Goal: Task Accomplishment & Management: Manage account settings

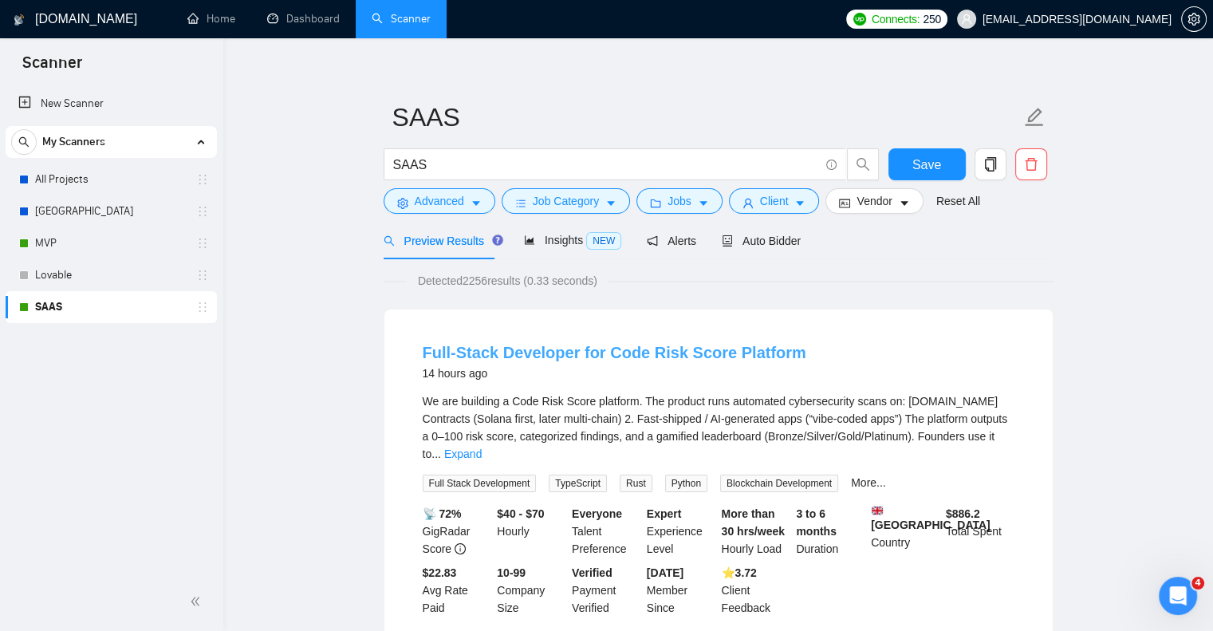
scroll to position [8, 0]
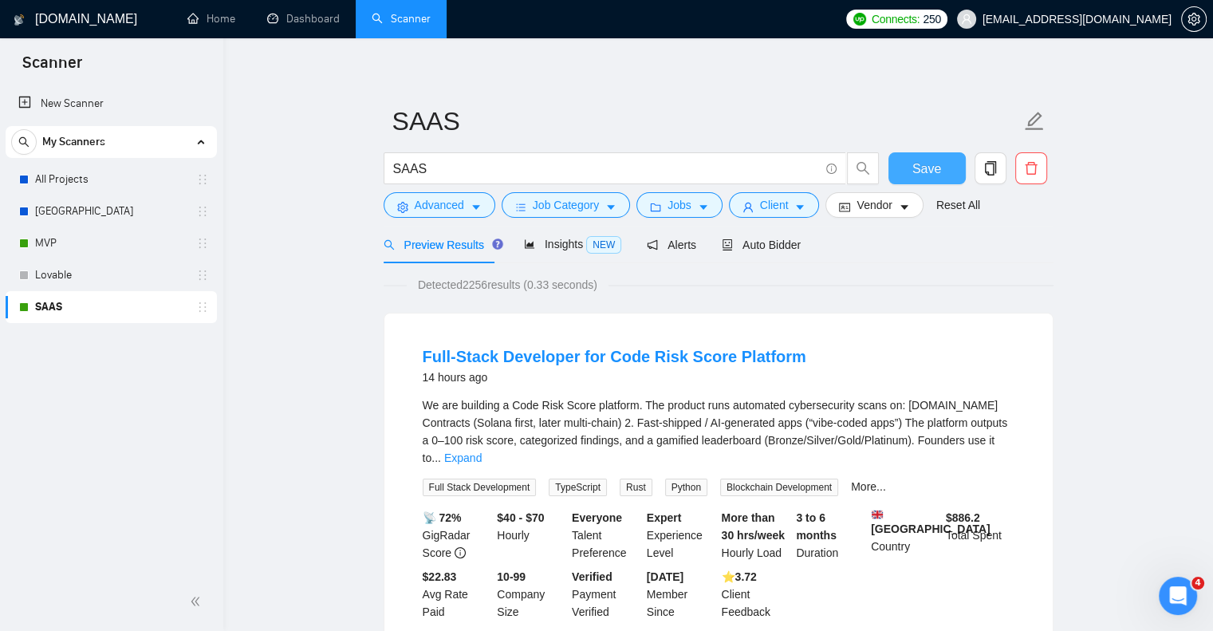
click at [924, 175] on span "Save" at bounding box center [926, 169] width 29 height 20
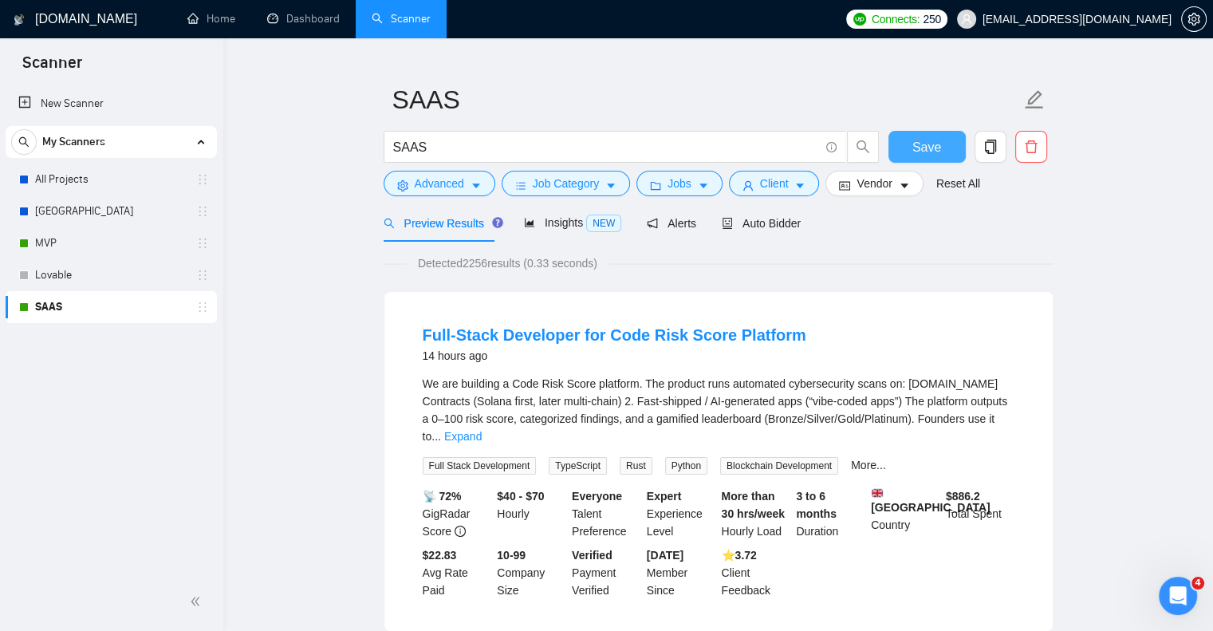
scroll to position [0, 0]
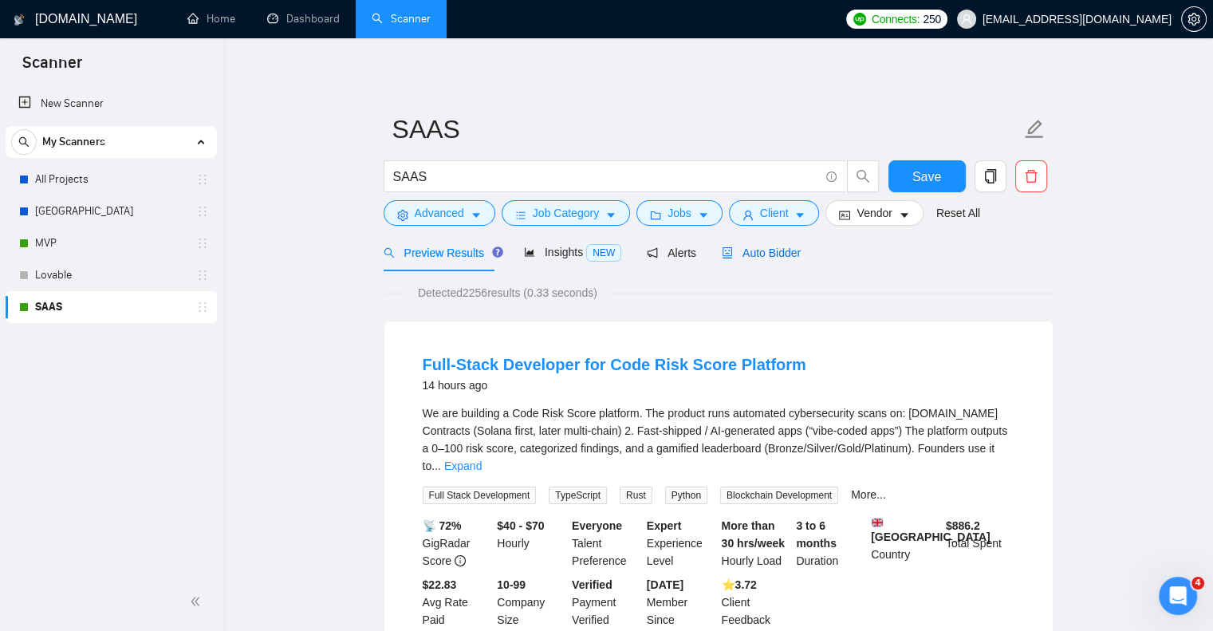
drag, startPoint x: 781, startPoint y: 249, endPoint x: 753, endPoint y: 257, distance: 29.0
click at [753, 257] on span "Auto Bidder" at bounding box center [761, 252] width 79 height 13
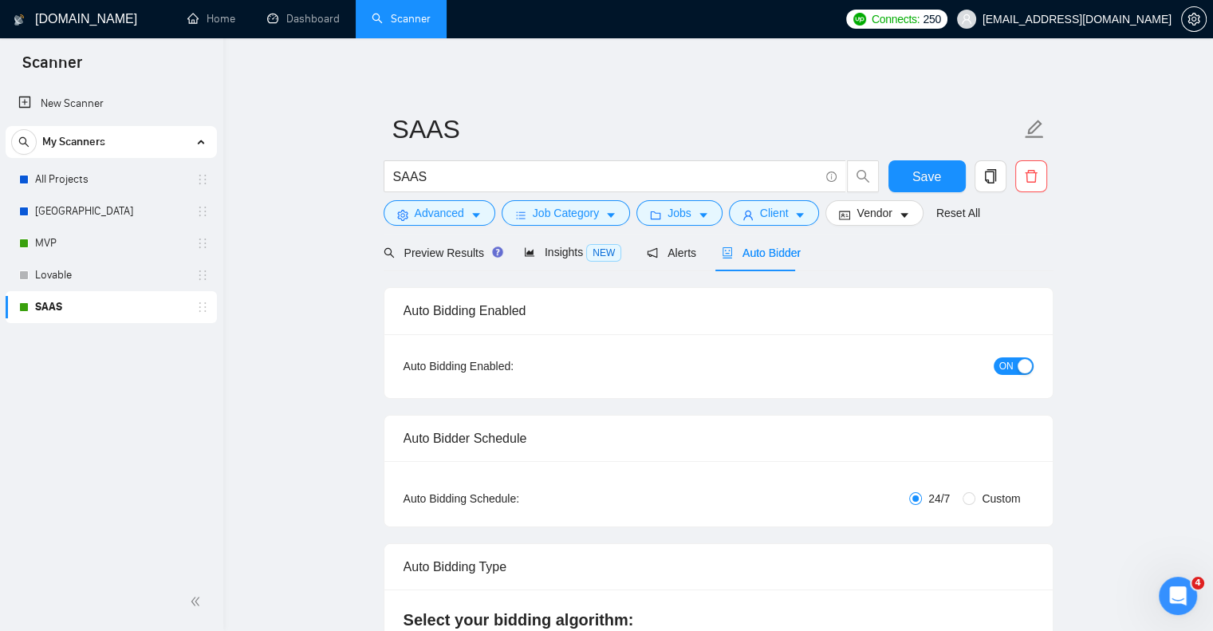
checkbox input "true"
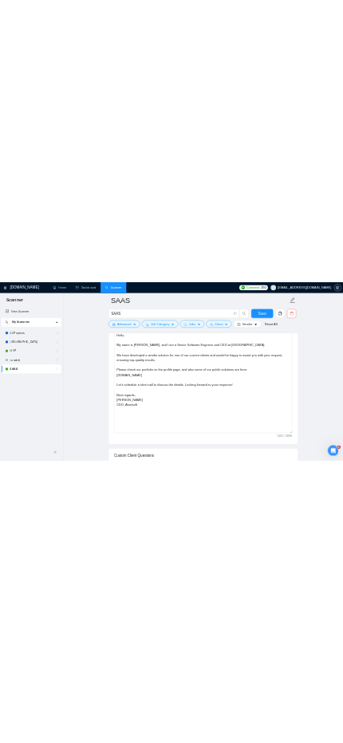
scroll to position [834, 0]
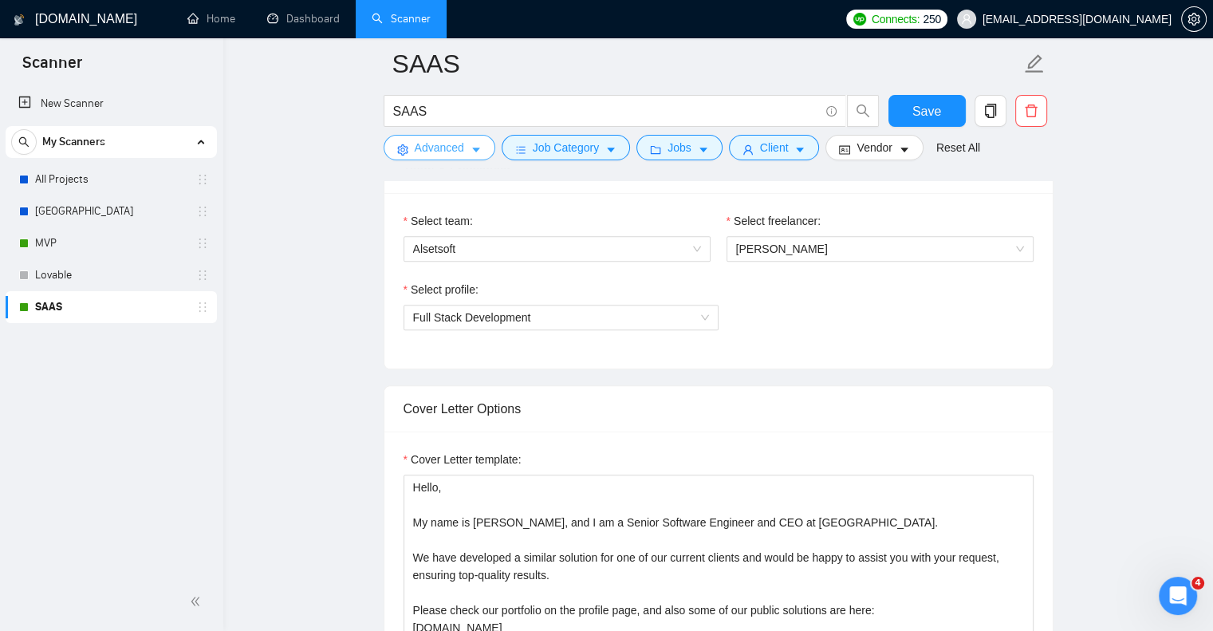
click at [454, 145] on span "Advanced" at bounding box center [439, 148] width 49 height 18
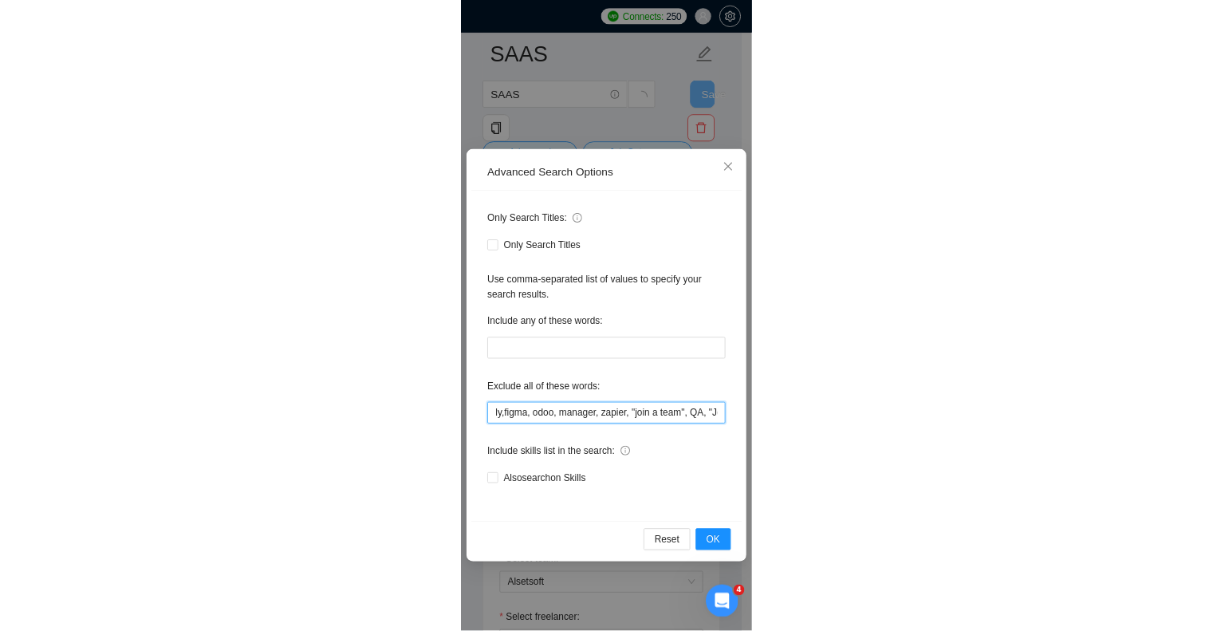
scroll to position [789, 0]
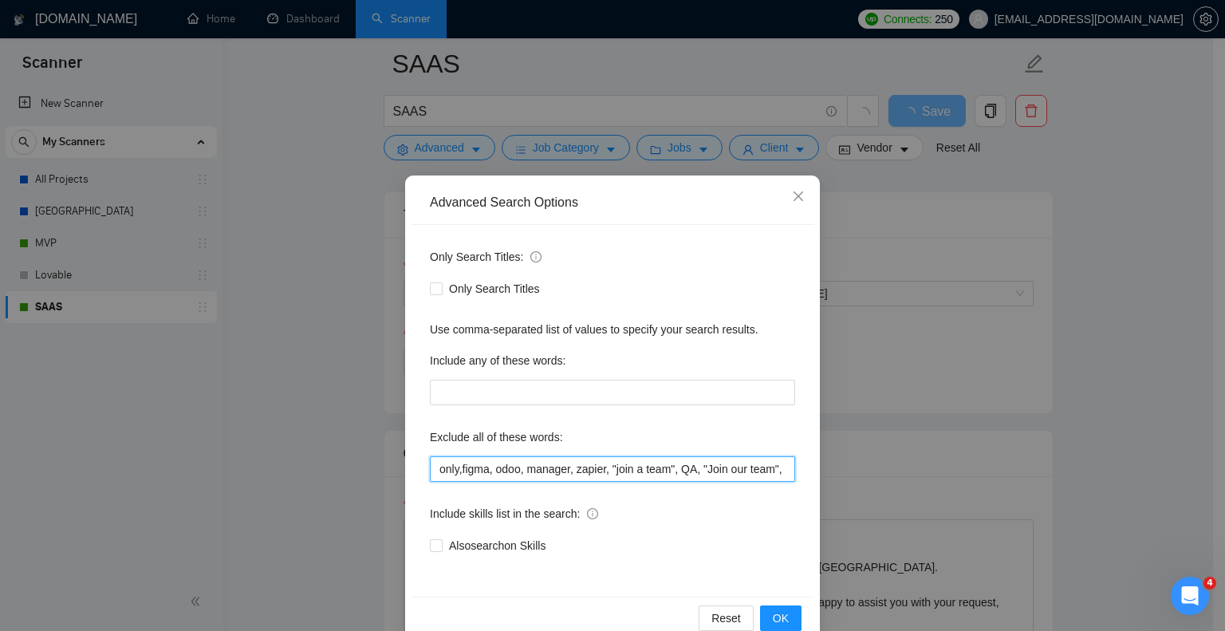
click at [455, 471] on input "only,figma, odoo, manager, zapier, "join a team", QA, "Join our team", Swift, K…" at bounding box center [612, 469] width 365 height 26
type input "only, figma, odoo, manager, zapier, "join a team", QA, "Join our team", Swift, …"
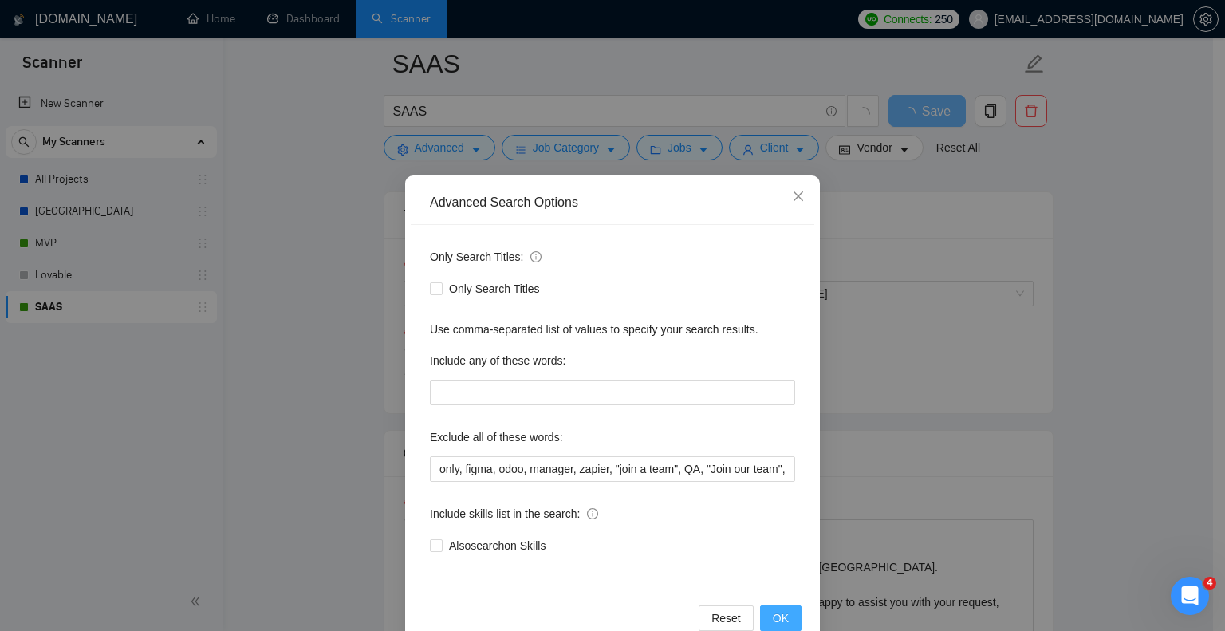
click at [773, 615] on span "OK" at bounding box center [781, 618] width 16 height 18
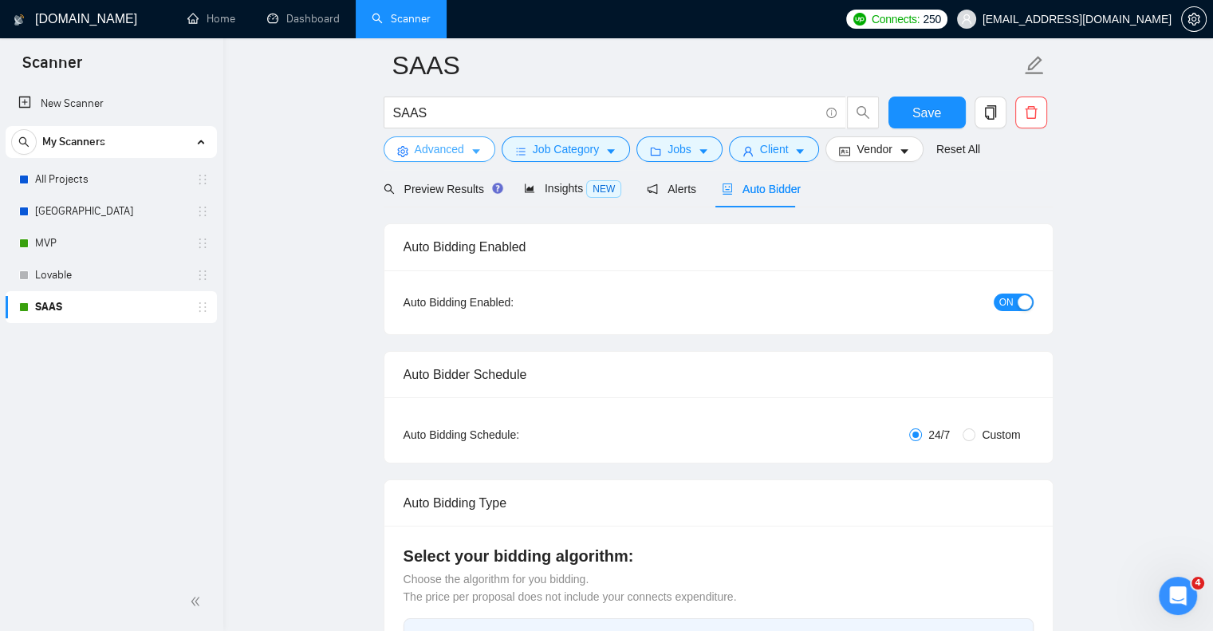
scroll to position [0, 0]
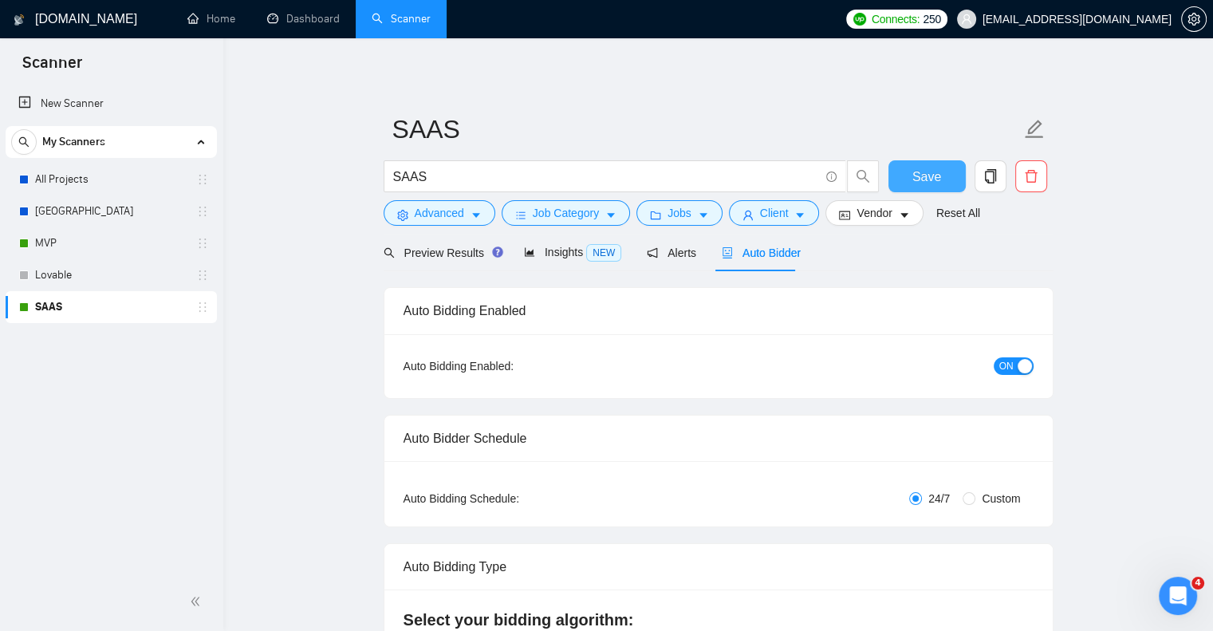
click at [914, 187] on button "Save" at bounding box center [926, 176] width 77 height 32
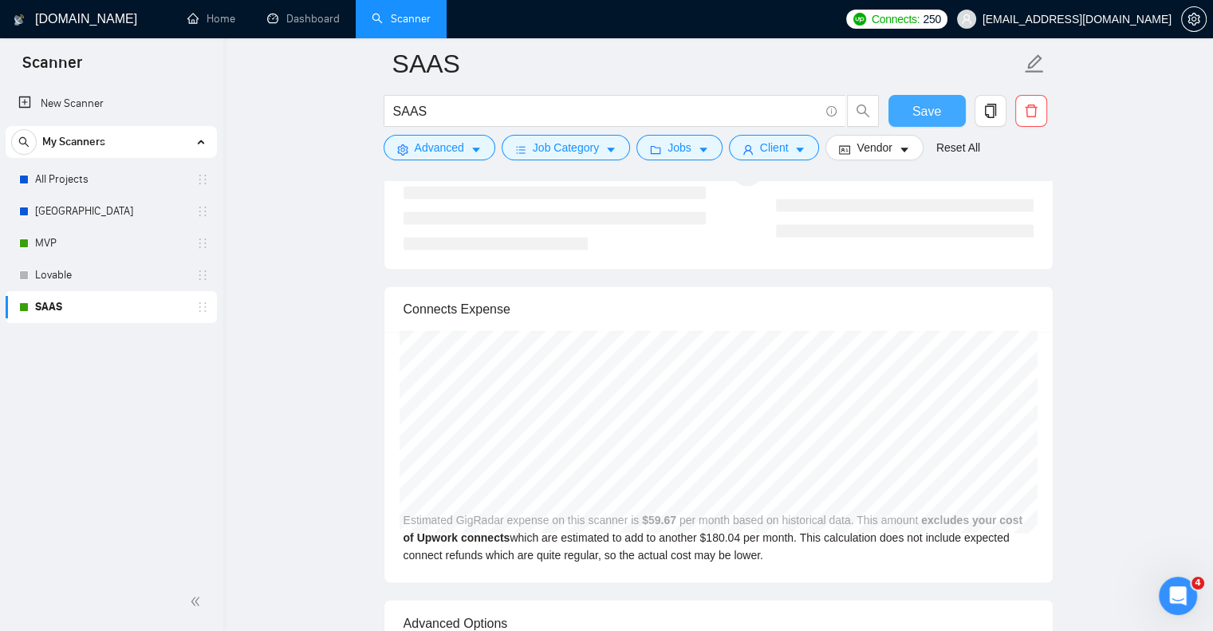
scroll to position [2562, 0]
click at [118, 250] on link "MVP" at bounding box center [110, 243] width 151 height 32
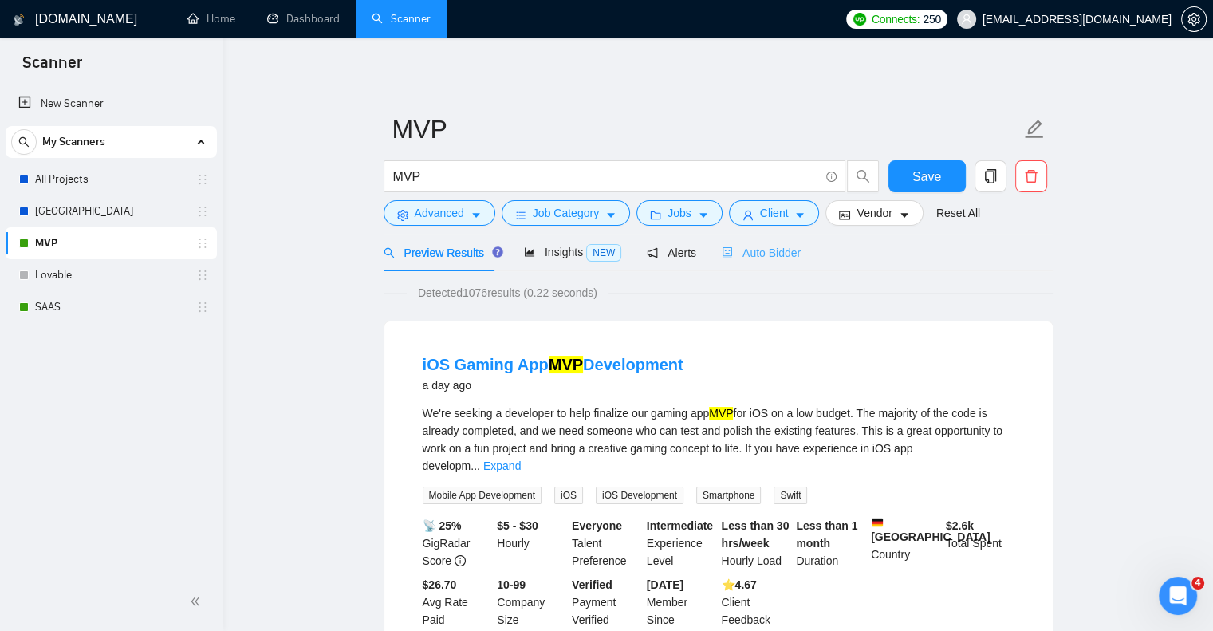
click at [762, 262] on div "Auto Bidder" at bounding box center [761, 252] width 79 height 37
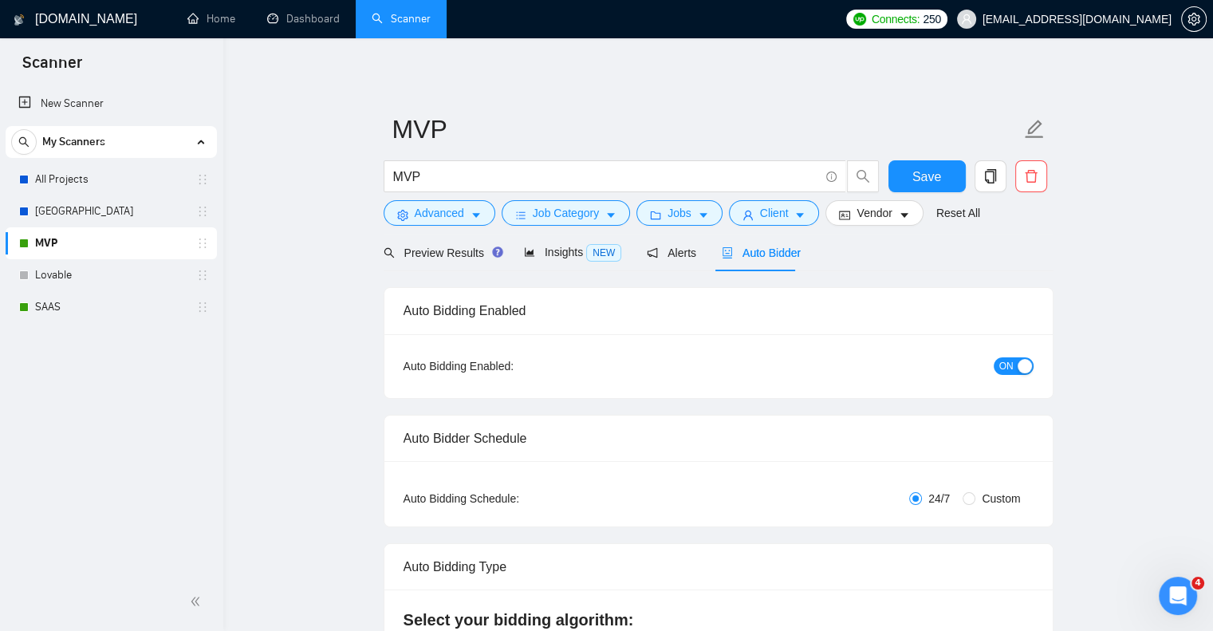
checkbox input "true"
click at [442, 258] on span "Preview Results" at bounding box center [440, 252] width 115 height 13
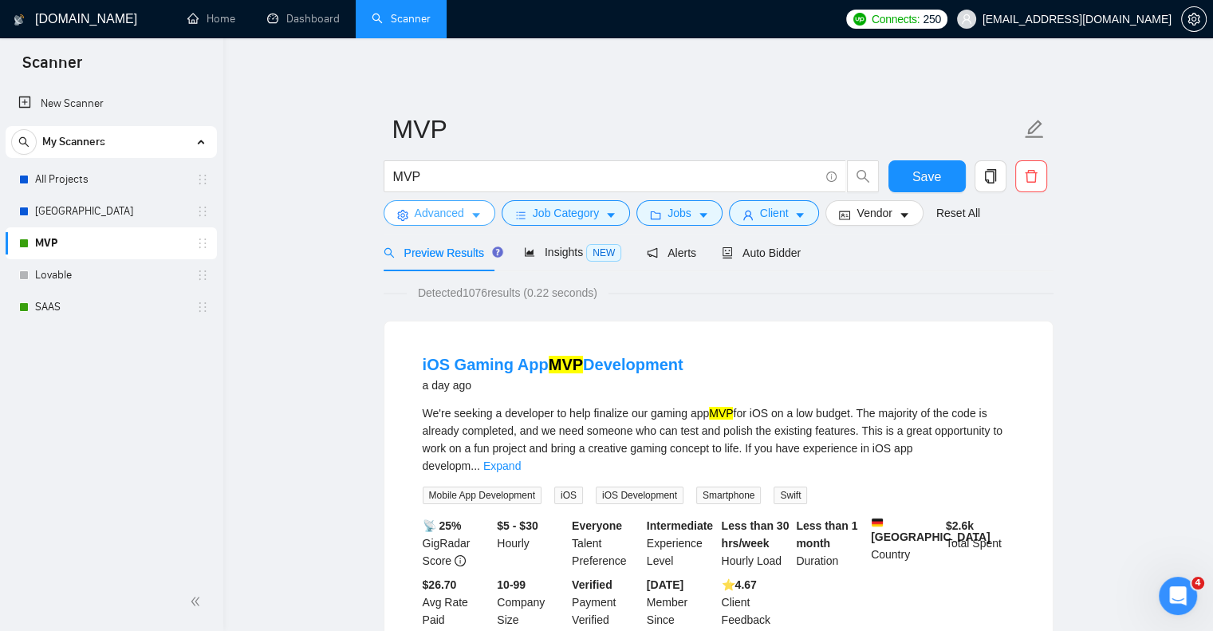
click at [437, 222] on span "Advanced" at bounding box center [439, 213] width 49 height 18
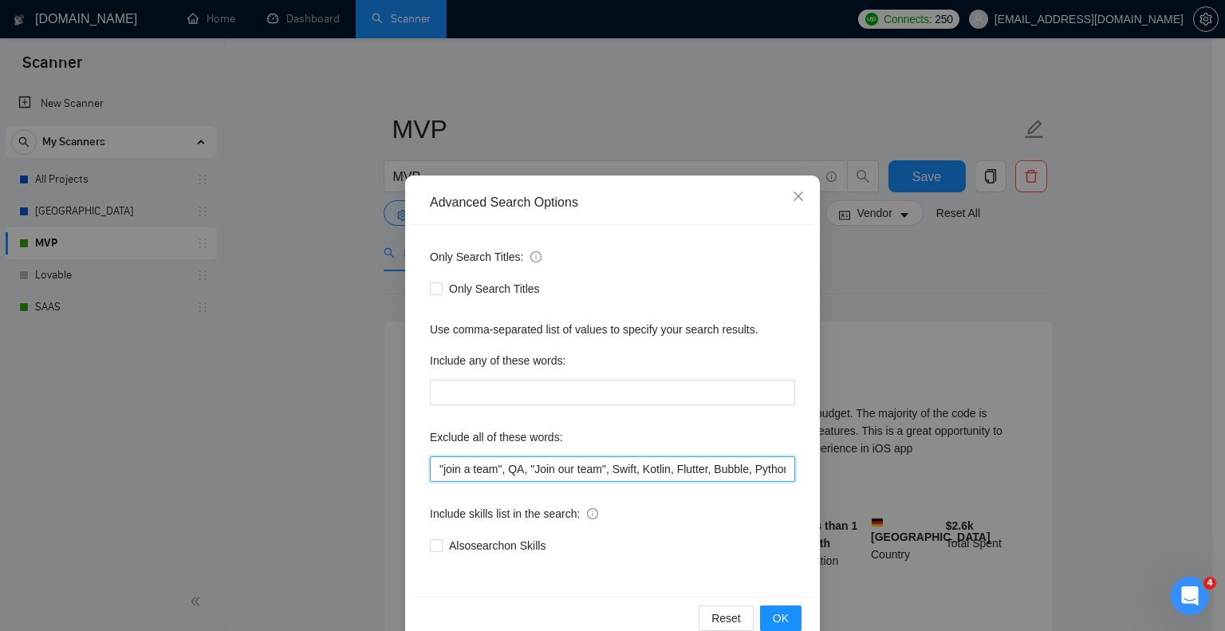
click at [430, 467] on input ""join a team", QA, "Join our team", Swift, Kotlin, Flutter, Bubble, Python, Nod…" at bounding box center [612, 469] width 365 height 26
type input "only, manager, "join a team", QA, "Join our team", Swift, Kotlin, Flutter, Bubb…"
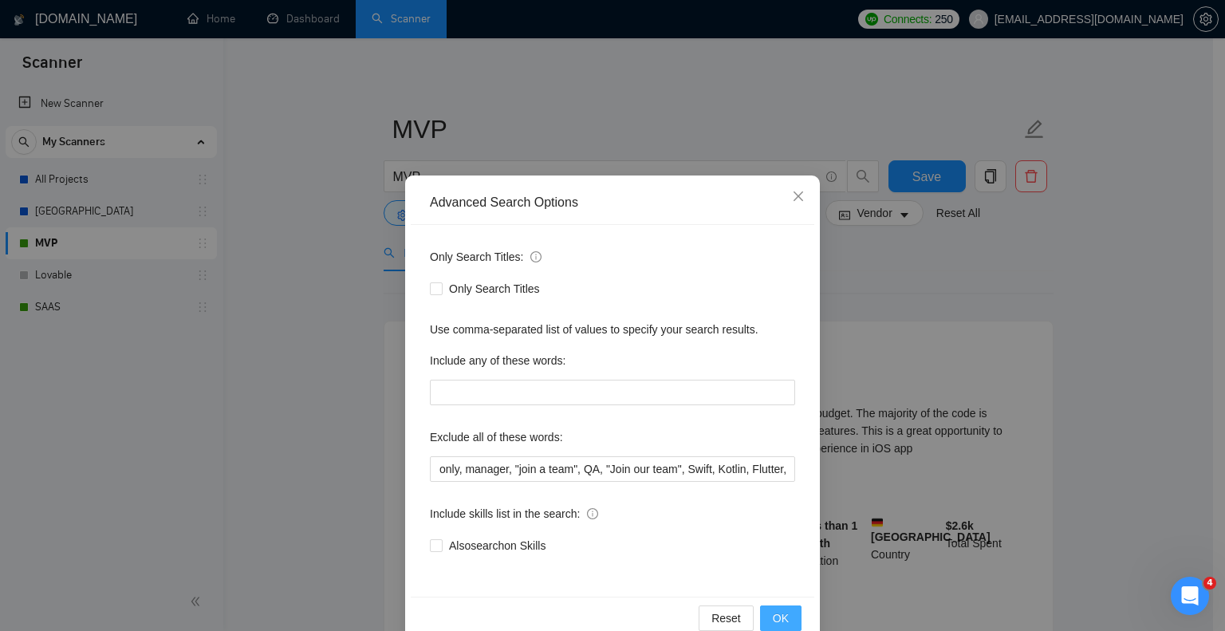
click at [773, 619] on span "OK" at bounding box center [781, 618] width 16 height 18
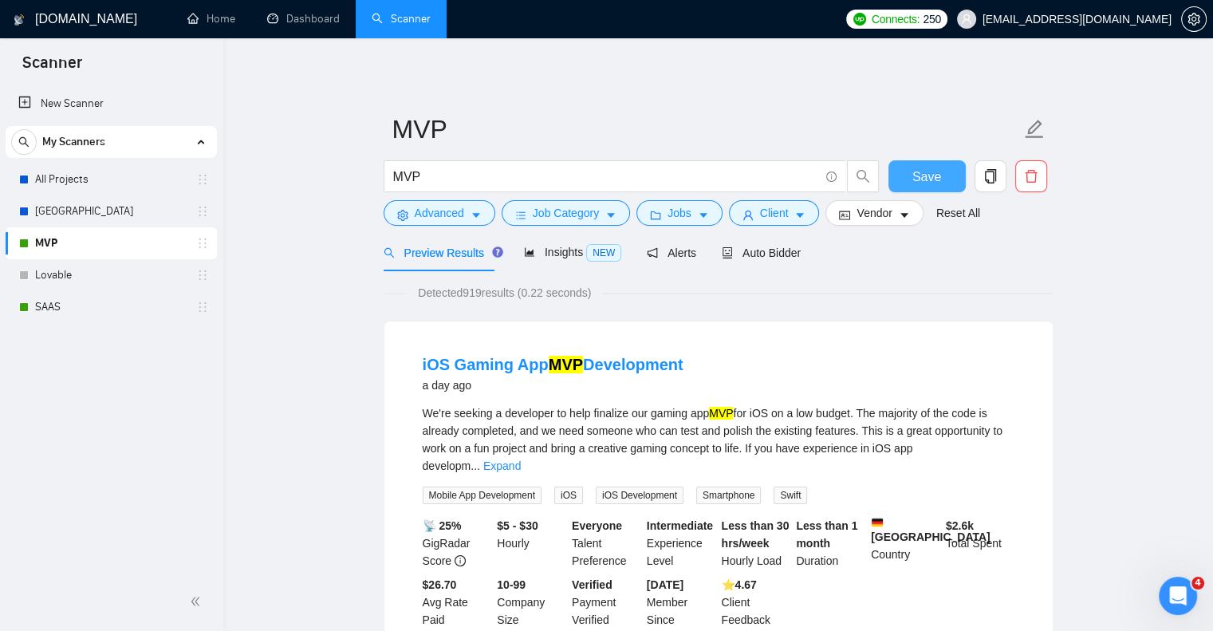
click at [957, 169] on button "Save" at bounding box center [926, 176] width 77 height 32
click at [77, 312] on link "SAAS" at bounding box center [110, 307] width 151 height 32
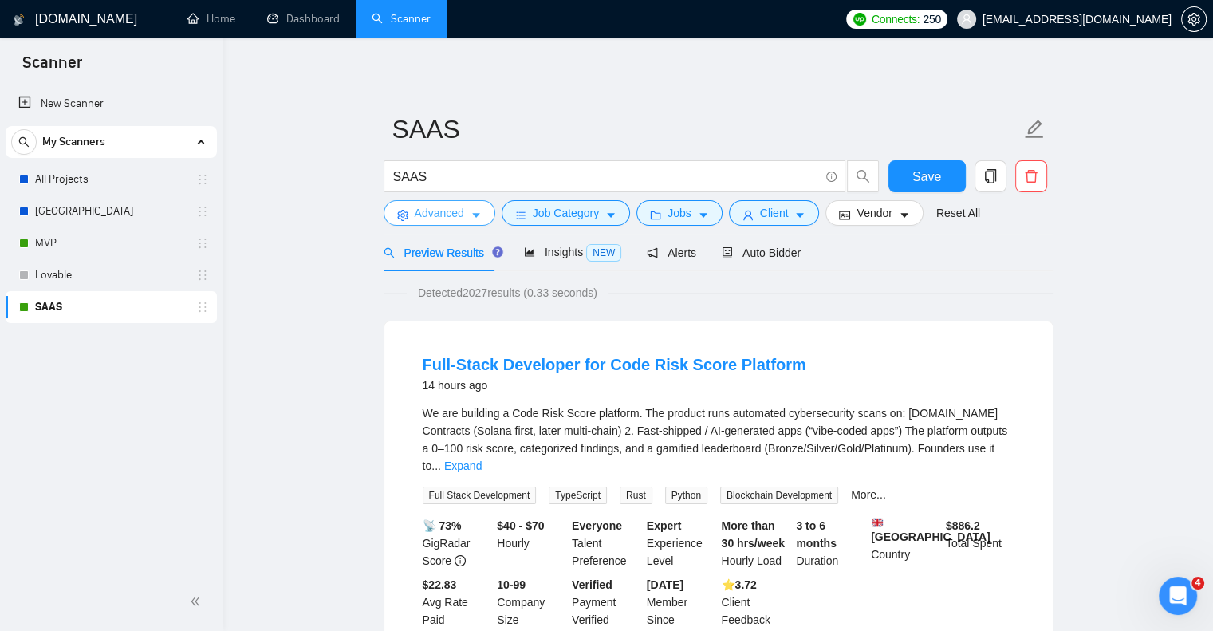
click at [428, 210] on span "Advanced" at bounding box center [439, 213] width 49 height 18
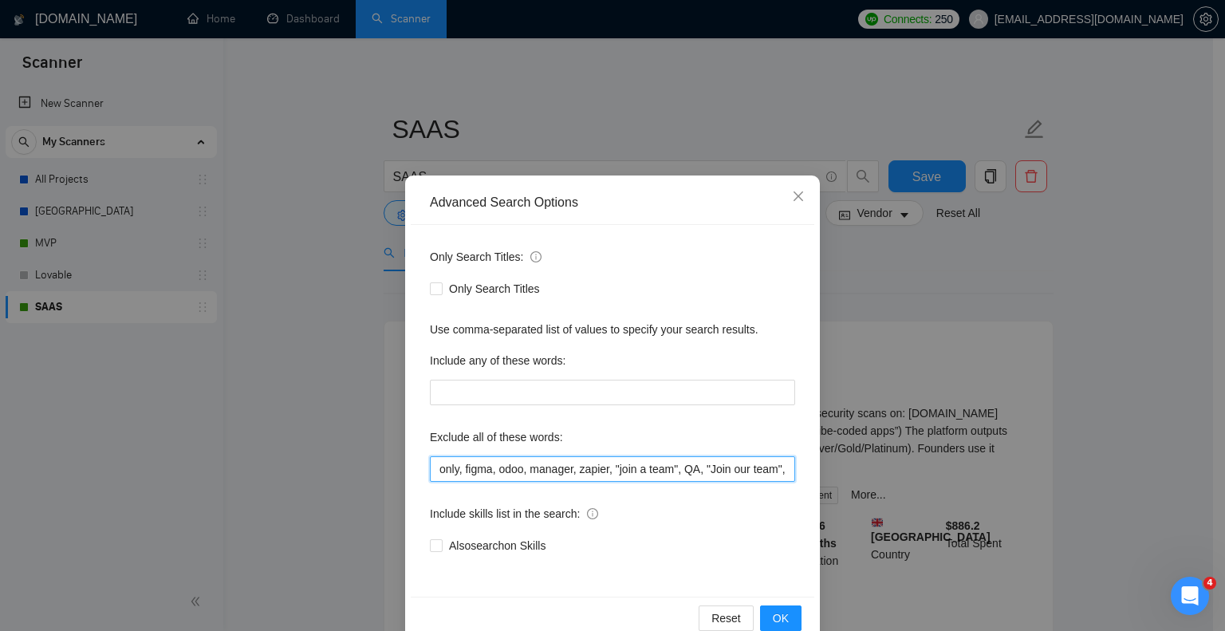
drag, startPoint x: 491, startPoint y: 471, endPoint x: 419, endPoint y: 473, distance: 71.8
click at [419, 473] on div "Only Search Titles: Only Search Titles Use comma-separated list of values to sp…" at bounding box center [612, 411] width 403 height 372
drag, startPoint x: 525, startPoint y: 474, endPoint x: 418, endPoint y: 457, distance: 108.1
click at [418, 457] on div "Only Search Titles: Only Search Titles Use comma-separated list of values to sp…" at bounding box center [612, 411] width 403 height 372
click at [595, 472] on input "only, figma, odoo, manager, zapier, "join a team", QA, "Join our team", Swift, …" at bounding box center [612, 469] width 365 height 26
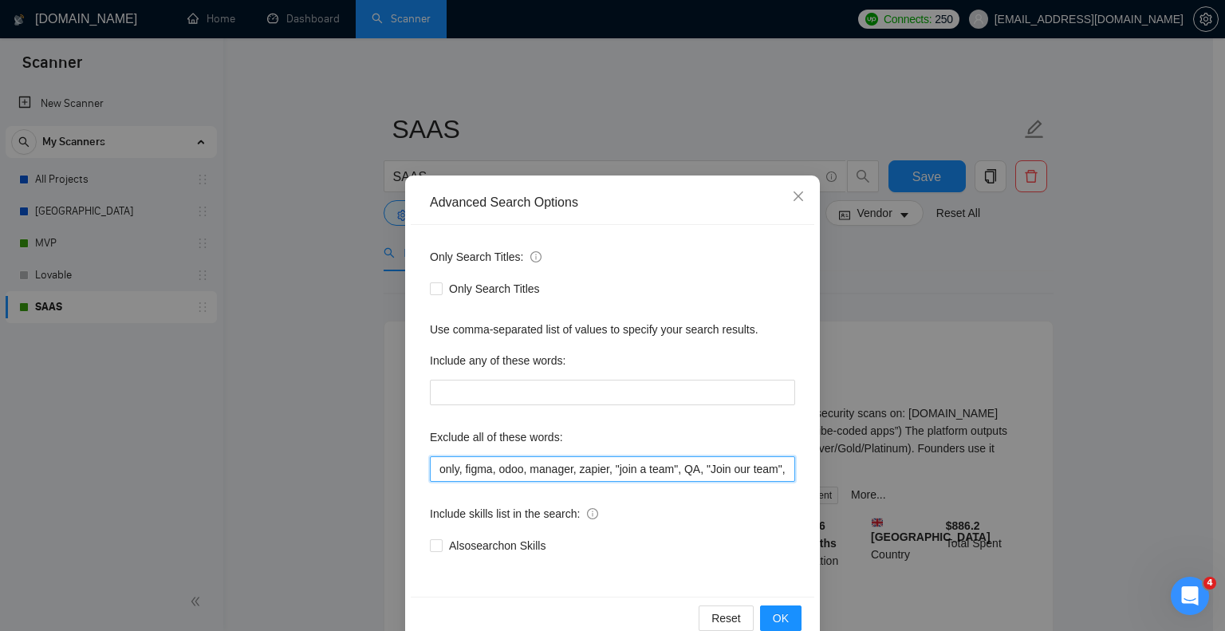
click at [595, 472] on input "only, figma, odoo, manager, zapier, "join a team", QA, "Join our team", Swift, …" at bounding box center [612, 469] width 365 height 26
click at [773, 616] on span "OK" at bounding box center [781, 618] width 16 height 18
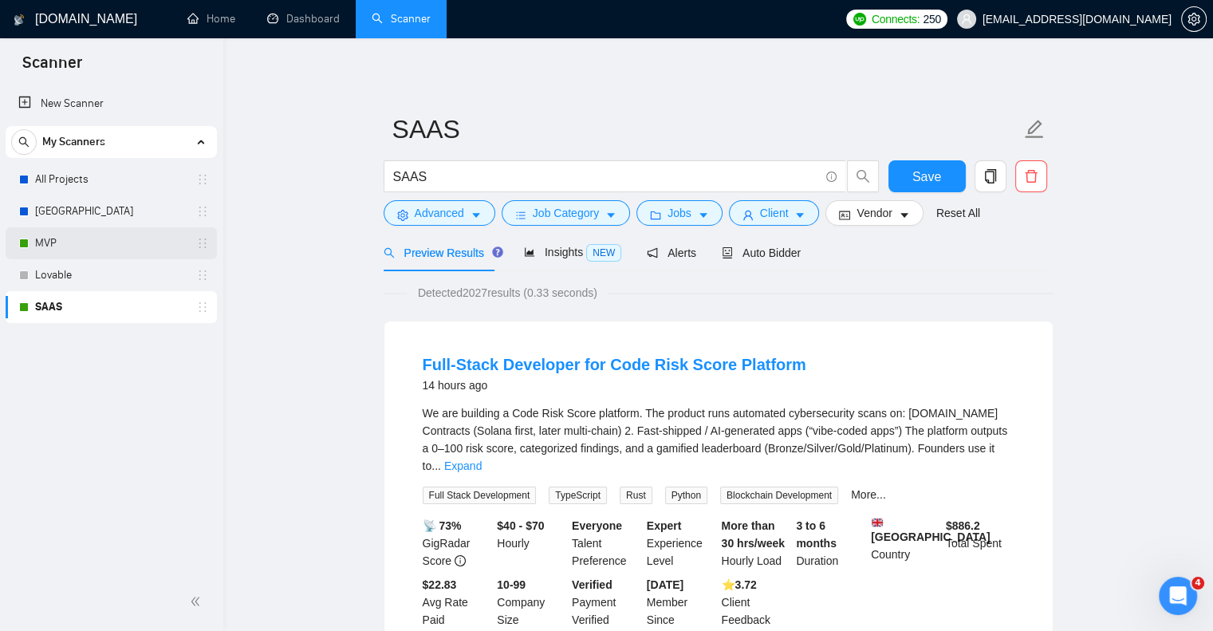
click at [88, 253] on link "MVP" at bounding box center [110, 243] width 151 height 32
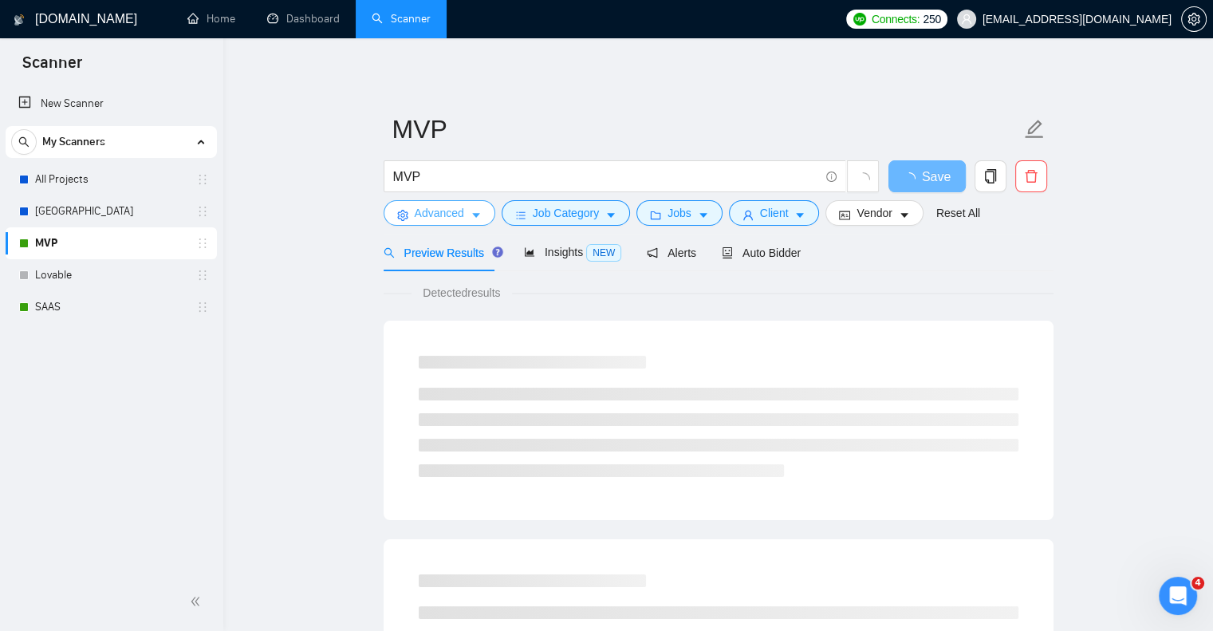
click at [435, 215] on span "Advanced" at bounding box center [439, 213] width 49 height 18
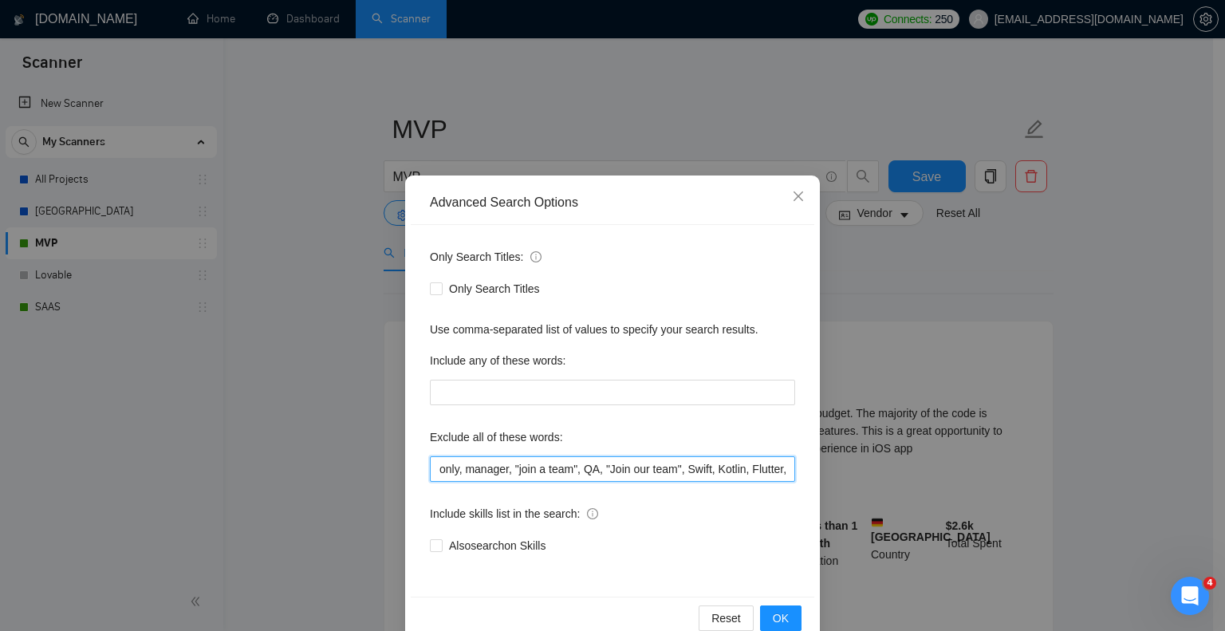
click at [431, 470] on input "only, manager, "join a team", QA, "Join our team", Swift, Kotlin, Flutter, Bubb…" at bounding box center [612, 469] width 365 height 26
paste input "zapier"
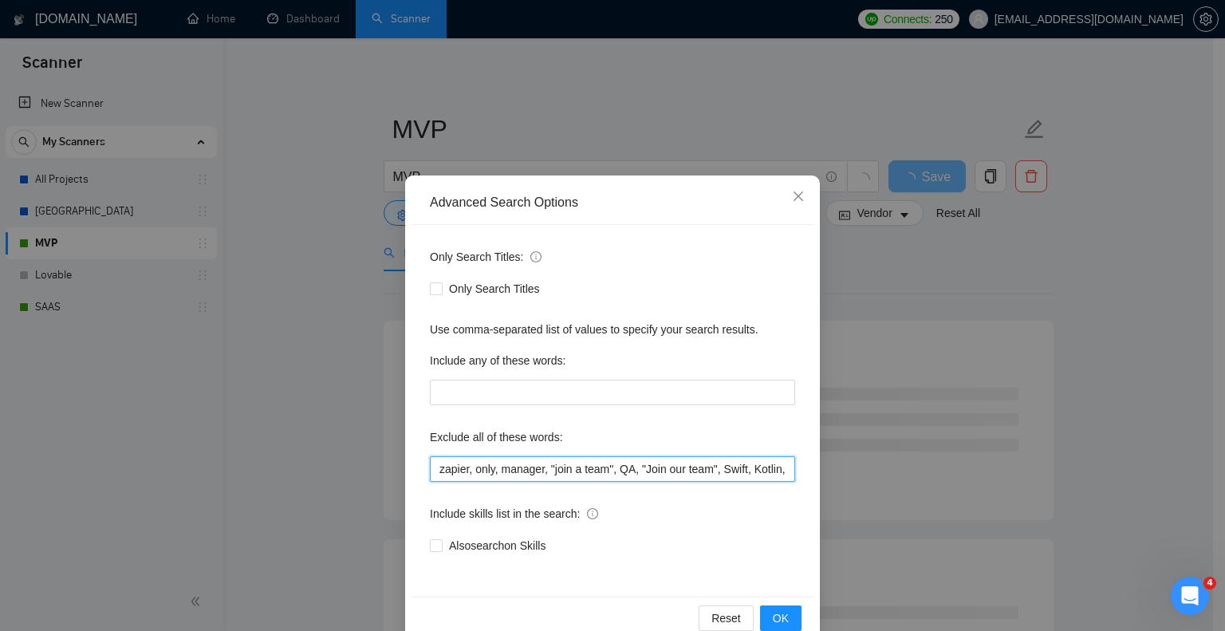
click at [431, 466] on input "zapier, only, manager, "join a team", QA, "Join our team", Swift, Kotlin, Flutt…" at bounding box center [612, 469] width 365 height 26
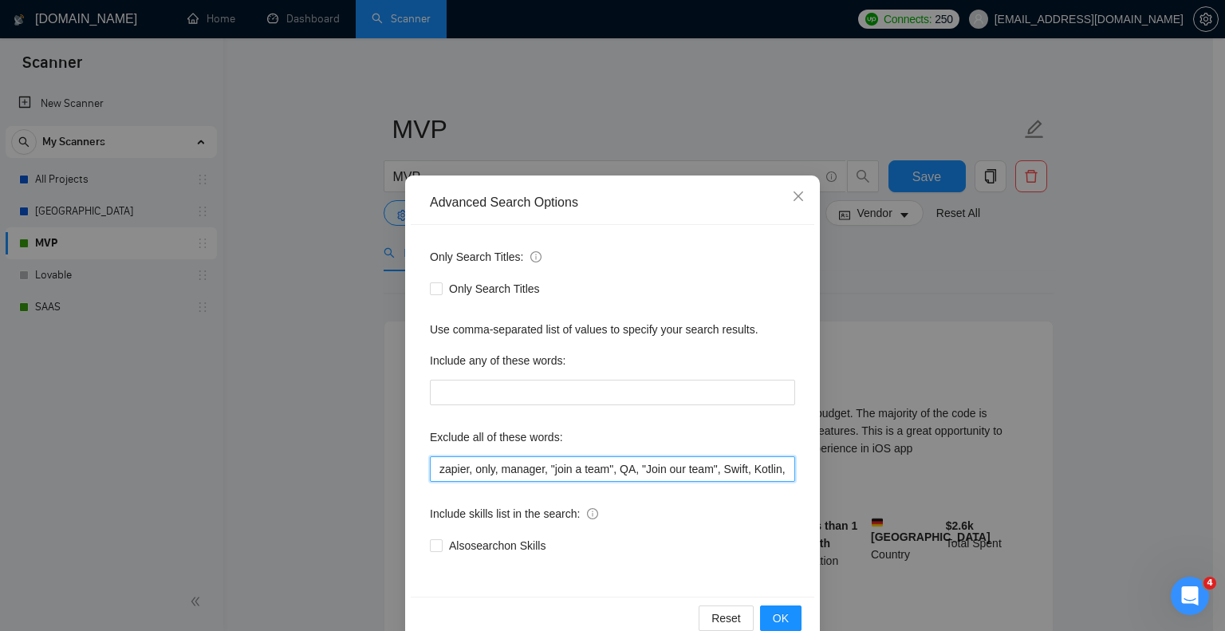
paste input "only, figma, odoo,"
drag, startPoint x: 460, startPoint y: 473, endPoint x: 382, endPoint y: 473, distance: 78.1
click at [382, 473] on div "Advanced Search Options Only Search Titles: Only Search Titles Use comma-separa…" at bounding box center [612, 315] width 1225 height 631
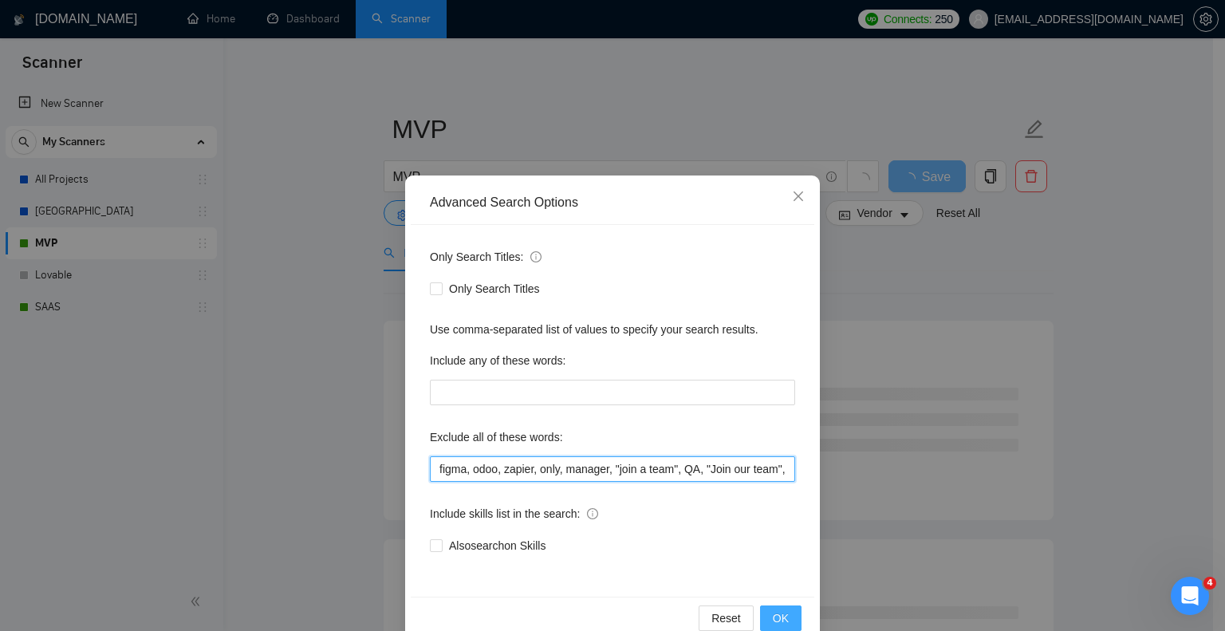
type input "figma, odoo, zapier, only, manager, "join a team", QA, "Join our team", Swift, …"
click at [773, 615] on span "OK" at bounding box center [781, 618] width 16 height 18
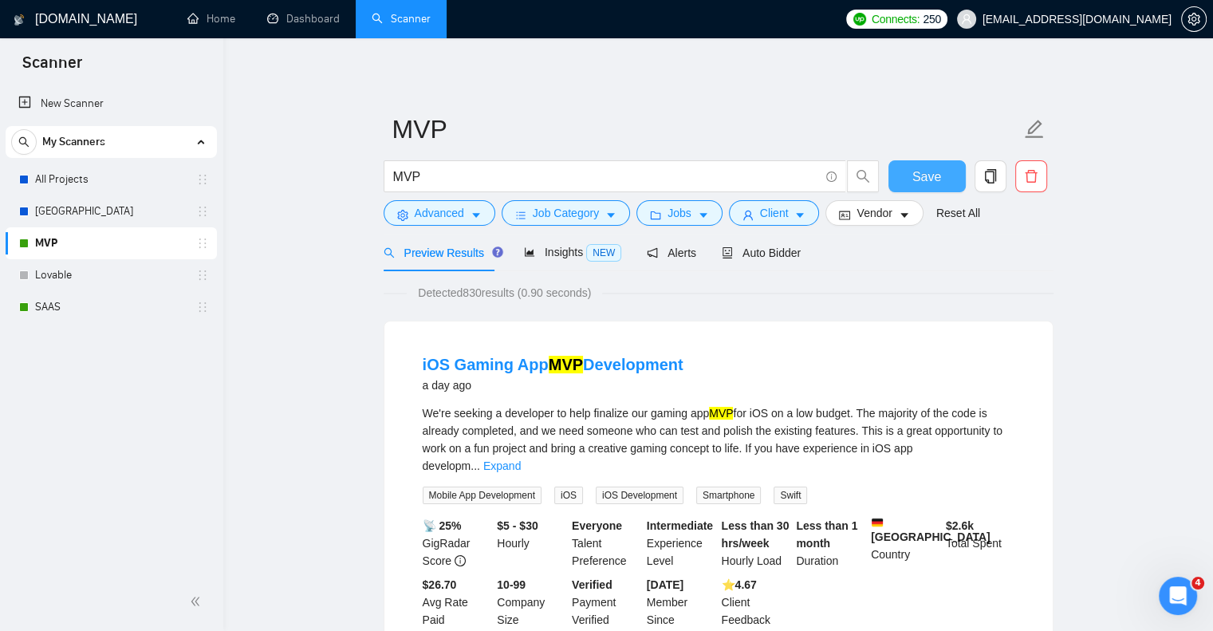
click at [950, 167] on button "Save" at bounding box center [926, 176] width 77 height 32
click at [753, 254] on span "Auto Bidder" at bounding box center [761, 252] width 79 height 13
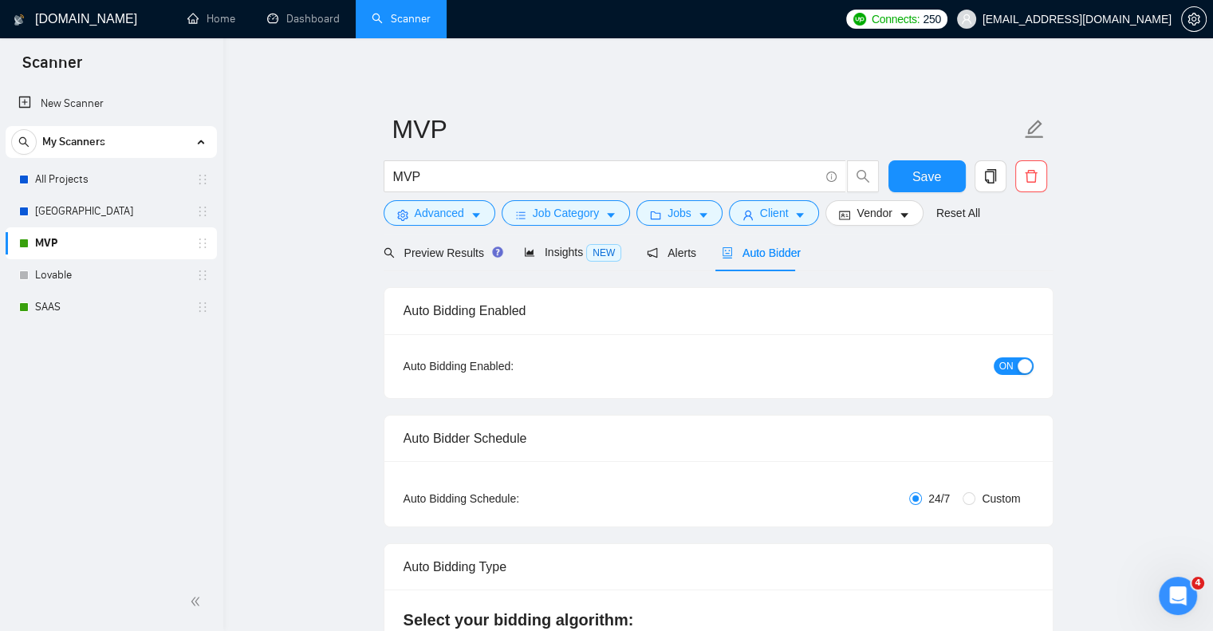
checkbox input "true"
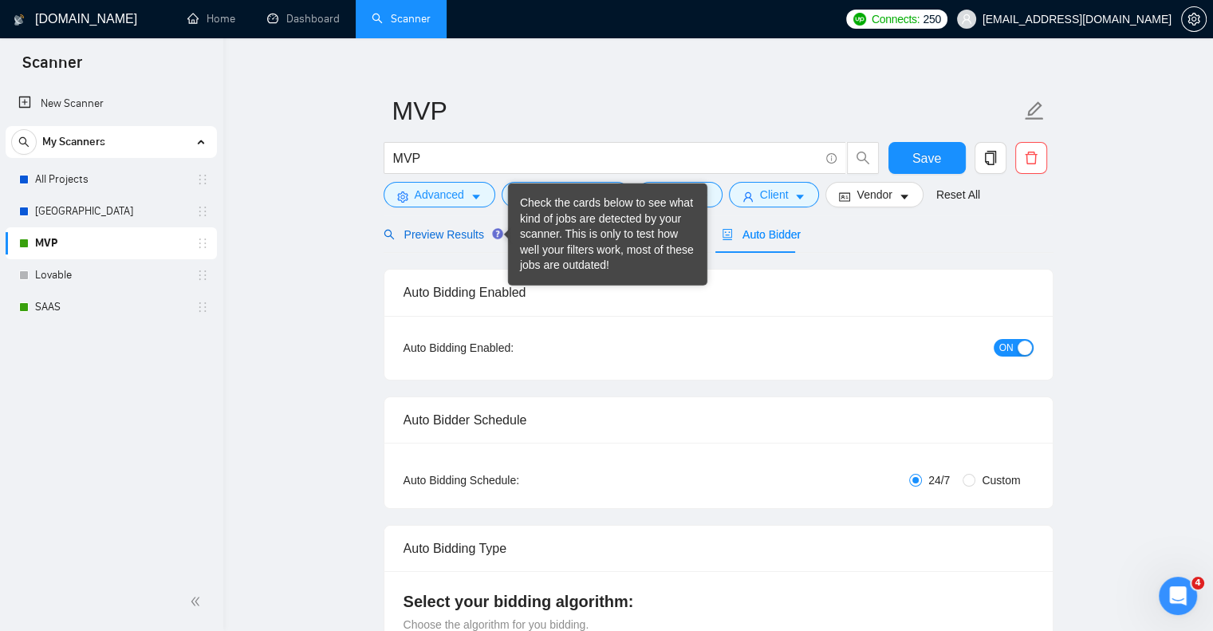
click at [464, 230] on span "Preview Results" at bounding box center [440, 234] width 115 height 13
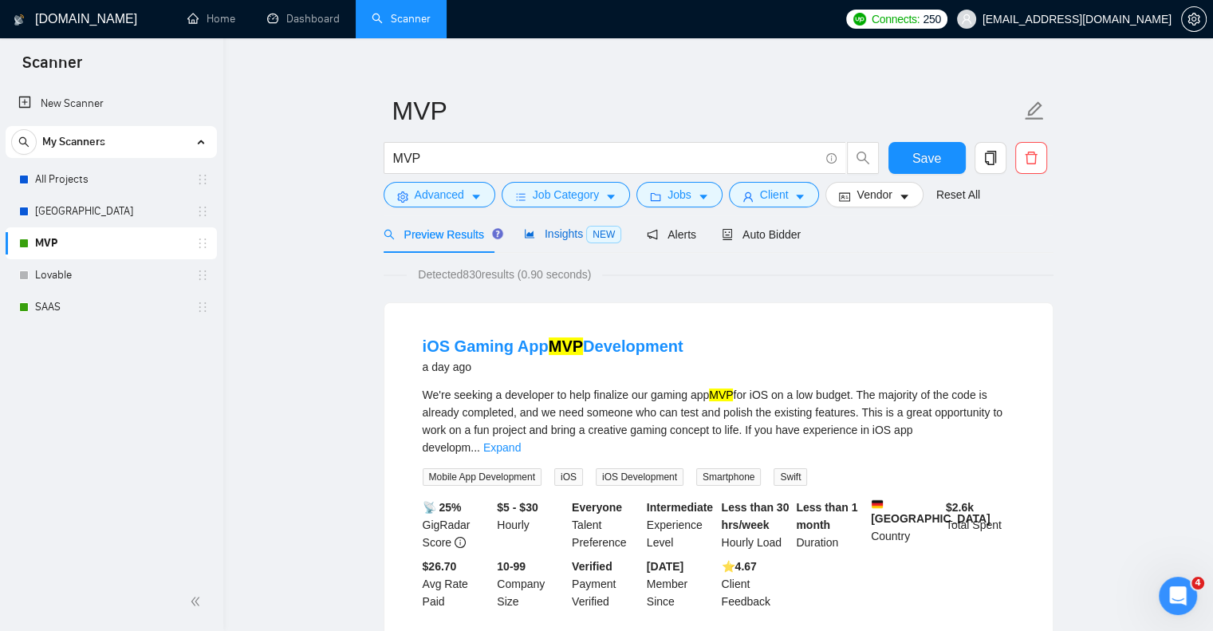
click at [556, 230] on span "Insights NEW" at bounding box center [572, 233] width 97 height 13
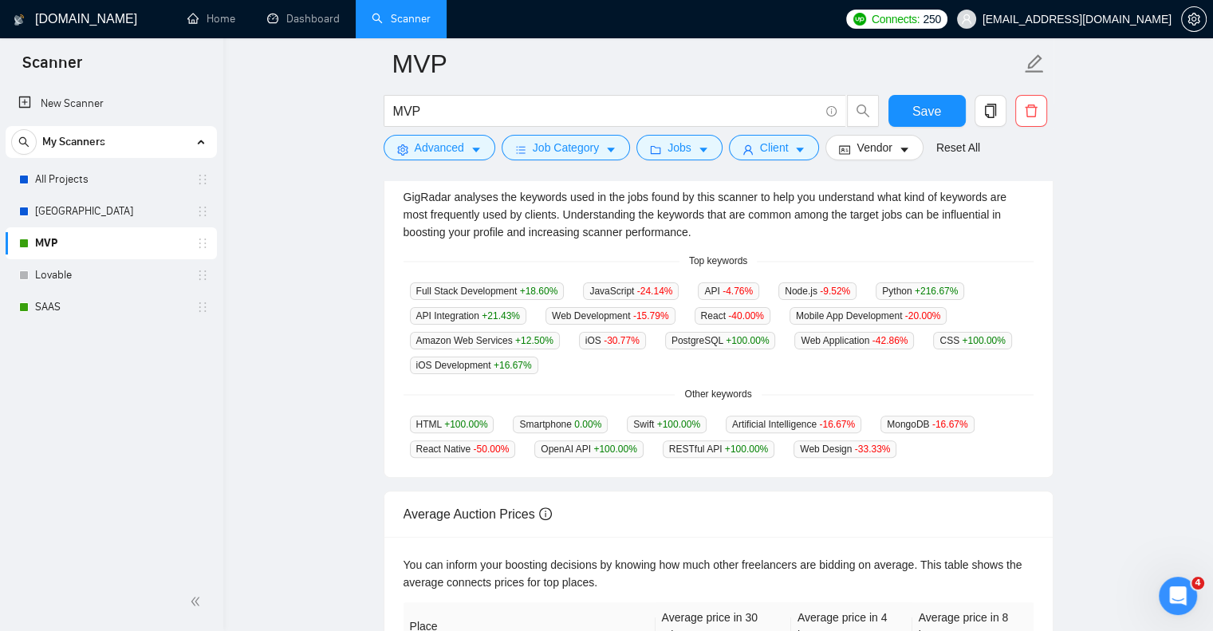
scroll to position [351, 0]
